Goal: Transaction & Acquisition: Obtain resource

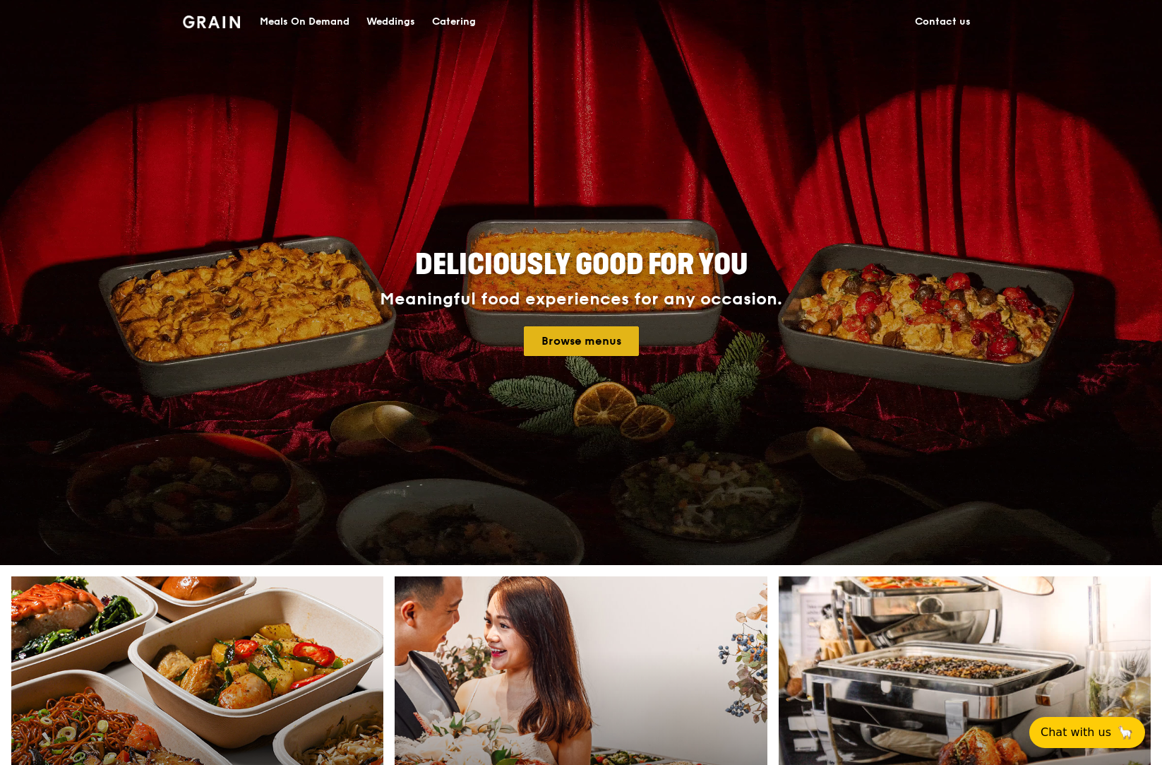
click at [589, 342] on link "Browse menus" at bounding box center [581, 341] width 115 height 30
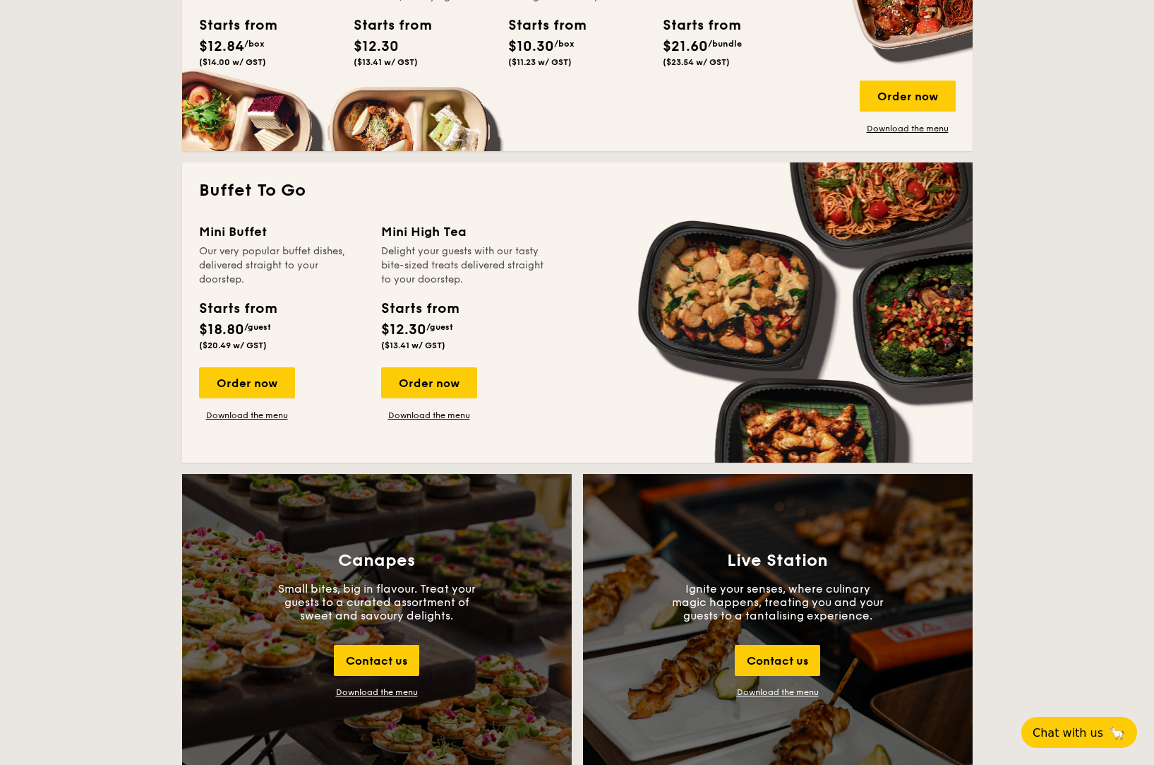
scroll to position [946, 0]
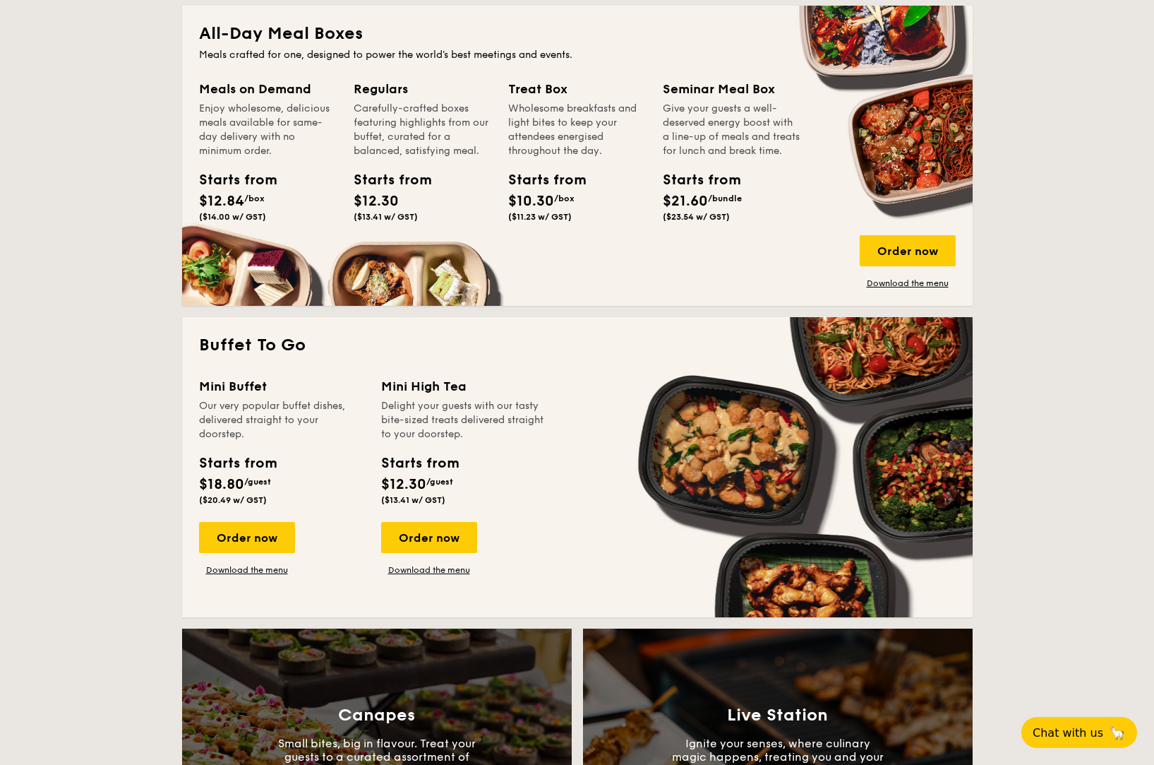
click at [880, 285] on link "Download the menu" at bounding box center [908, 282] width 96 height 11
